Goal: Information Seeking & Learning: Understand process/instructions

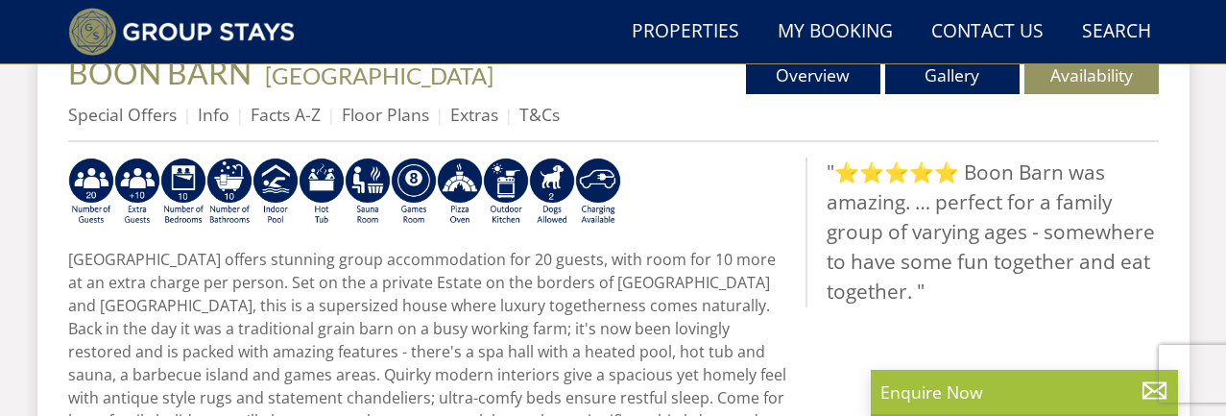
scroll to position [738, 0]
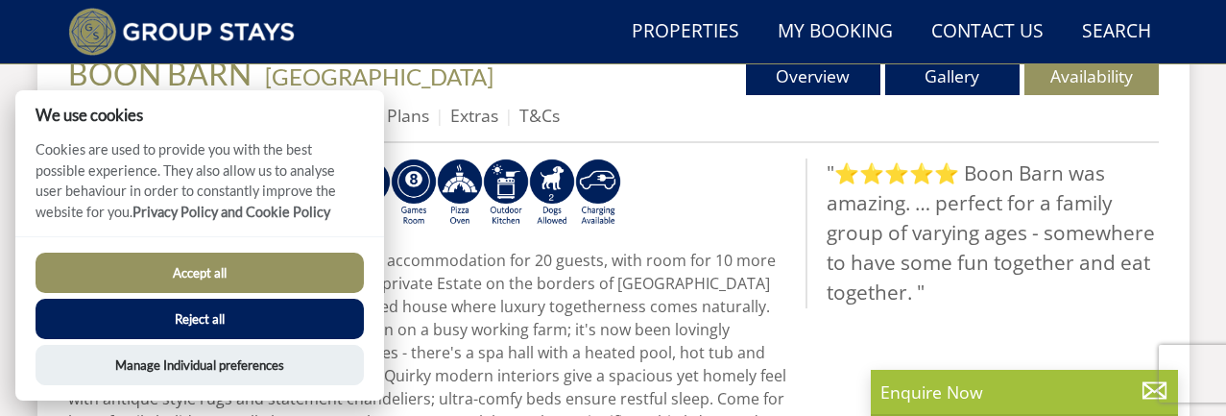
click at [245, 276] on button "Accept all" at bounding box center [200, 273] width 328 height 40
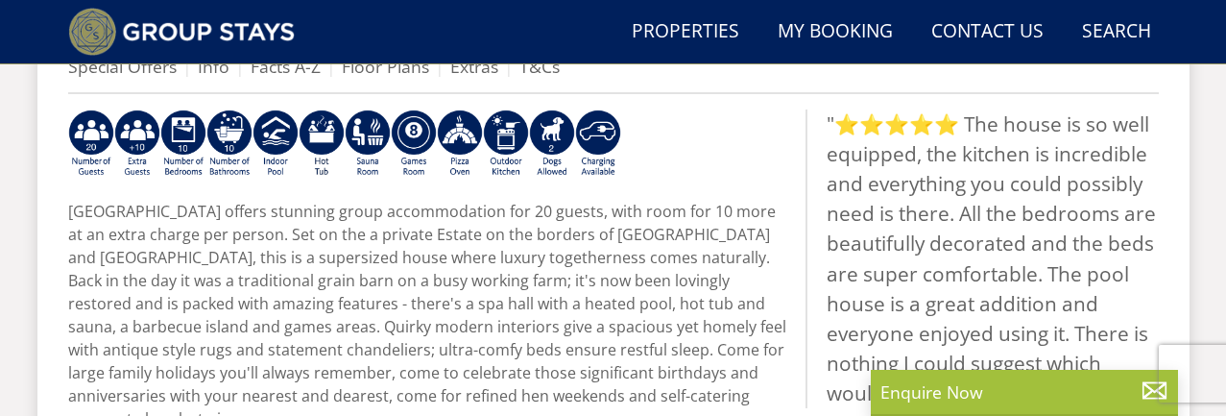
scroll to position [758, 0]
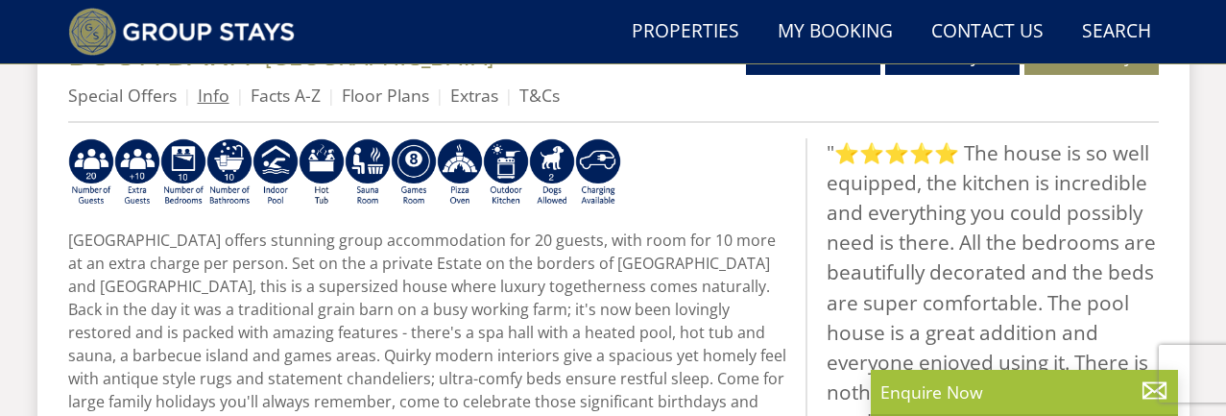
click at [199, 94] on link "Info" at bounding box center [214, 95] width 32 height 23
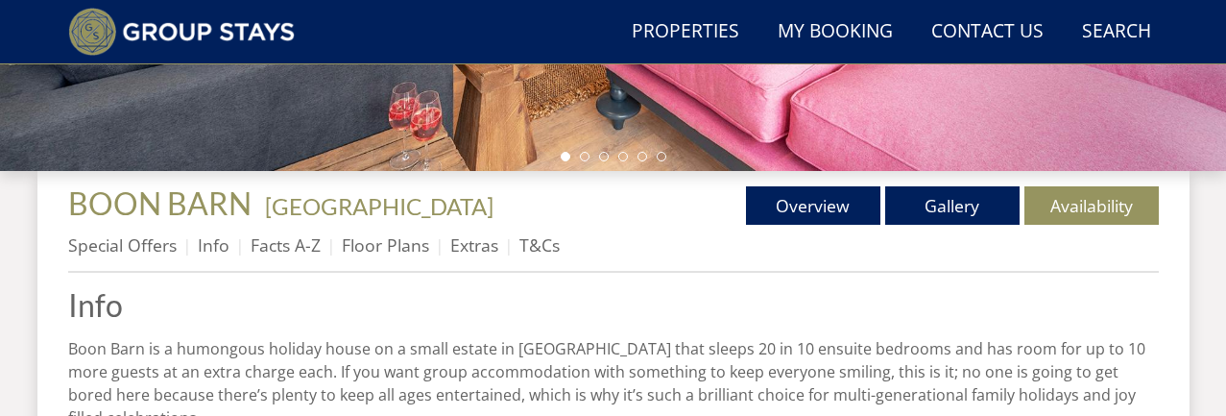
scroll to position [609, 0]
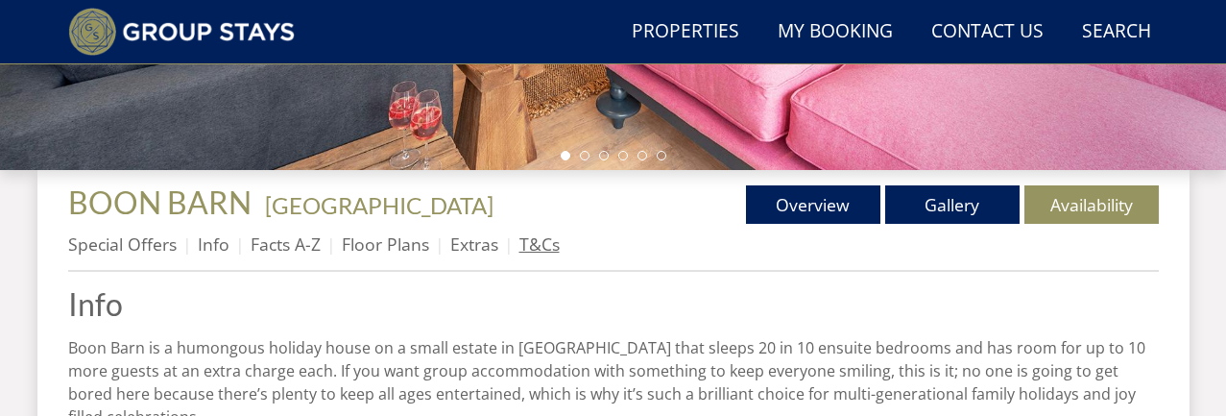
click at [529, 248] on link "T&Cs" at bounding box center [540, 243] width 40 height 23
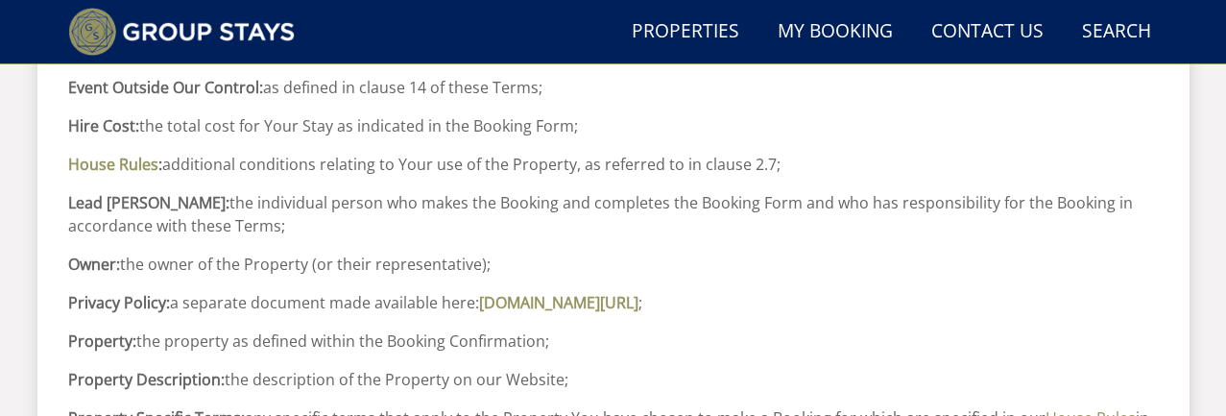
scroll to position [1569, 0]
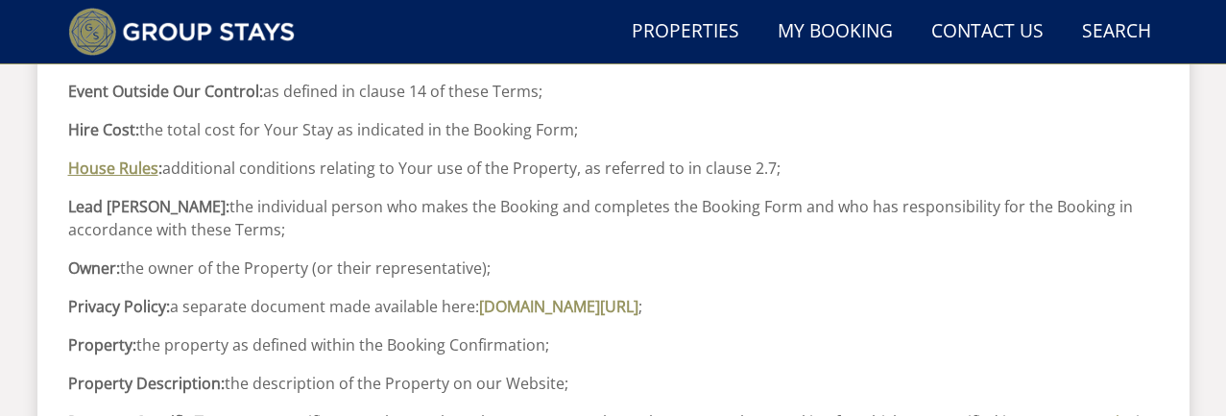
click at [129, 177] on link "House Rules" at bounding box center [113, 168] width 90 height 21
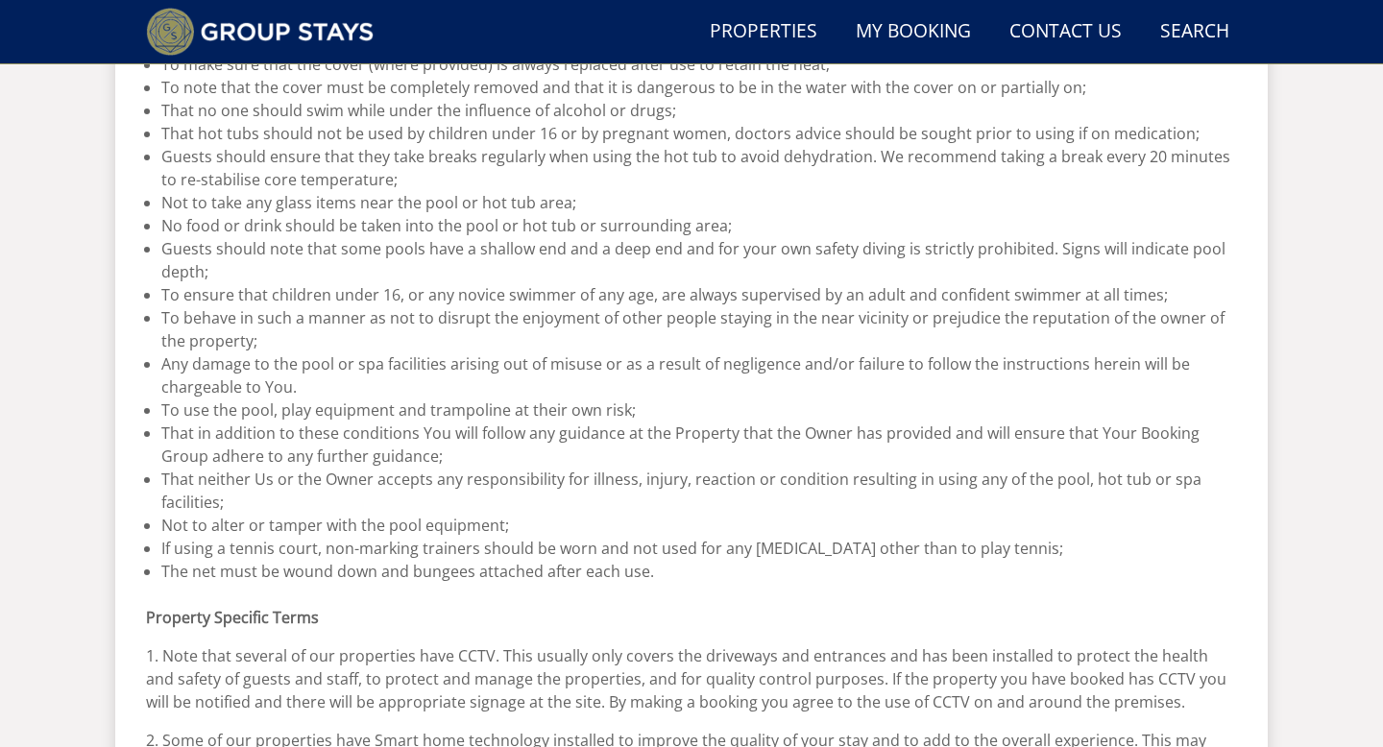
scroll to position [1992, 0]
click at [727, 410] on li "To use the pool, play equipment and trampoline at their own risk;" at bounding box center [699, 407] width 1076 height 23
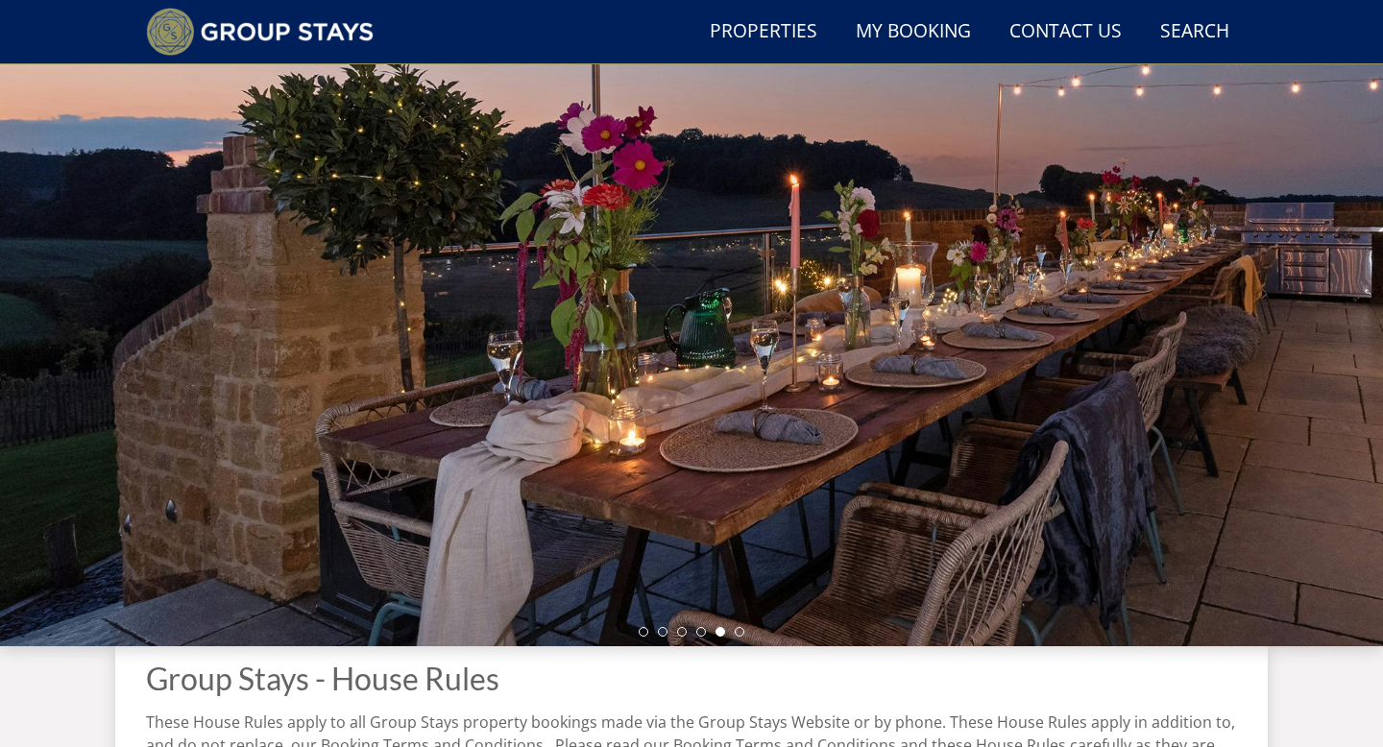
scroll to position [162, 0]
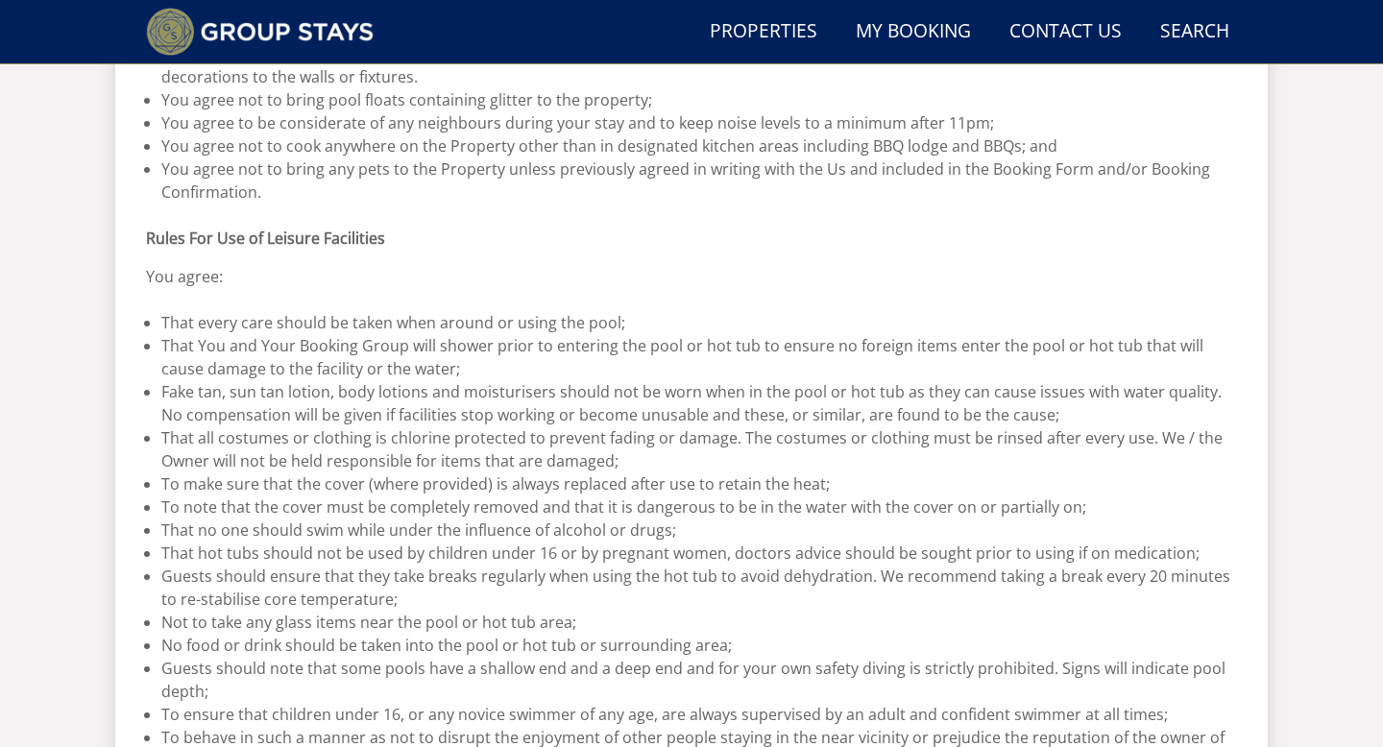
scroll to position [162, 0]
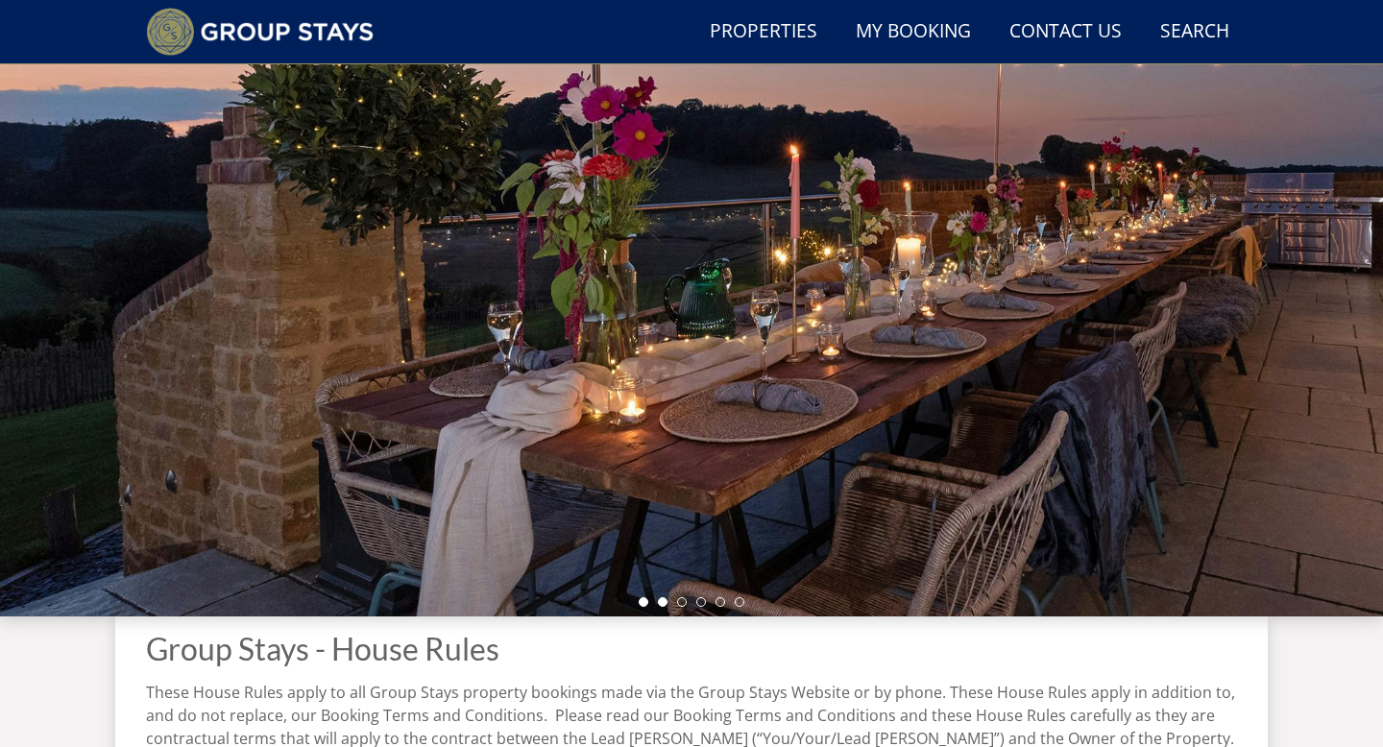
click at [664, 415] on li at bounding box center [663, 602] width 10 height 10
click at [670, 415] on ul at bounding box center [692, 602] width 106 height 10
click at [685, 415] on li at bounding box center [682, 602] width 10 height 10
